Goal: Information Seeking & Learning: Learn about a topic

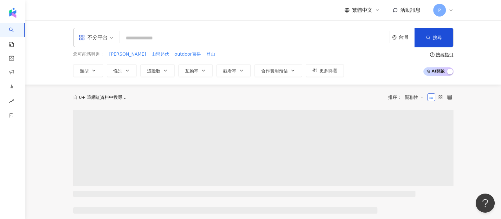
click at [450, 11] on icon at bounding box center [451, 10] width 5 height 5
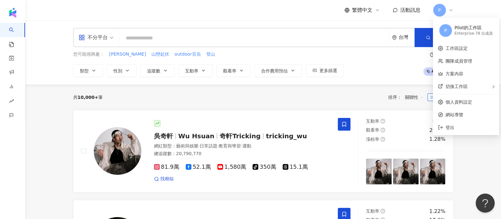
click at [266, 40] on input "search" at bounding box center [254, 38] width 264 height 12
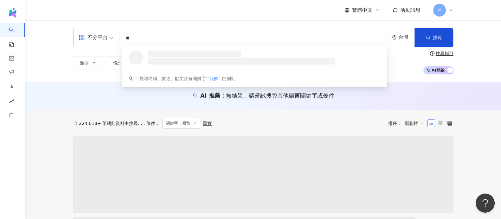
type input "*"
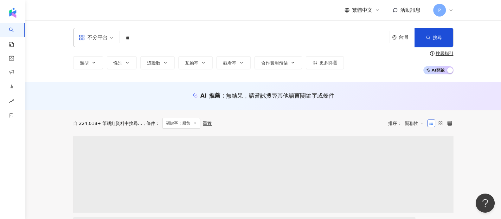
type input "**"
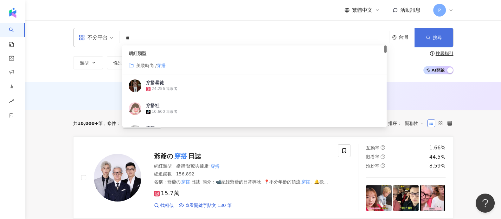
click at [422, 33] on button "搜尋" at bounding box center [434, 37] width 39 height 19
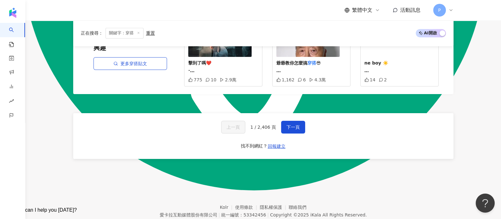
scroll to position [1247, 0]
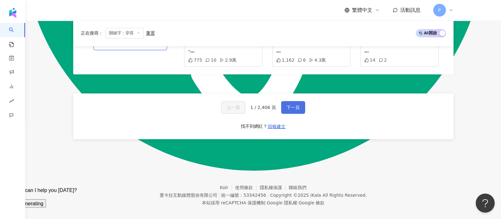
click at [292, 105] on button "下一頁" at bounding box center [293, 107] width 24 height 13
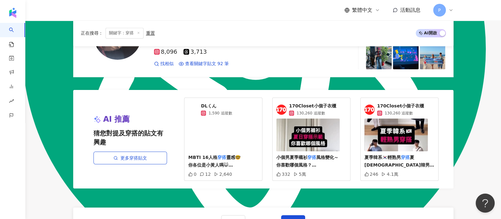
scroll to position [1149, 0]
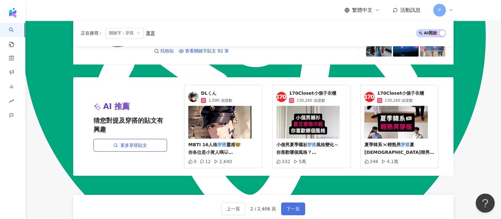
click at [289, 206] on span "下一頁" at bounding box center [293, 208] width 13 height 5
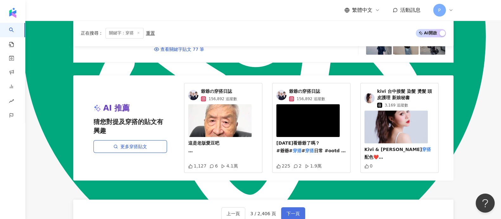
click at [294, 211] on span "下一頁" at bounding box center [293, 213] width 13 height 5
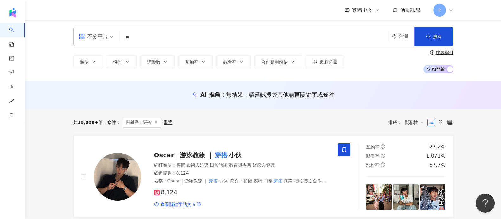
scroll to position [0, 0]
